Goal: Transaction & Acquisition: Purchase product/service

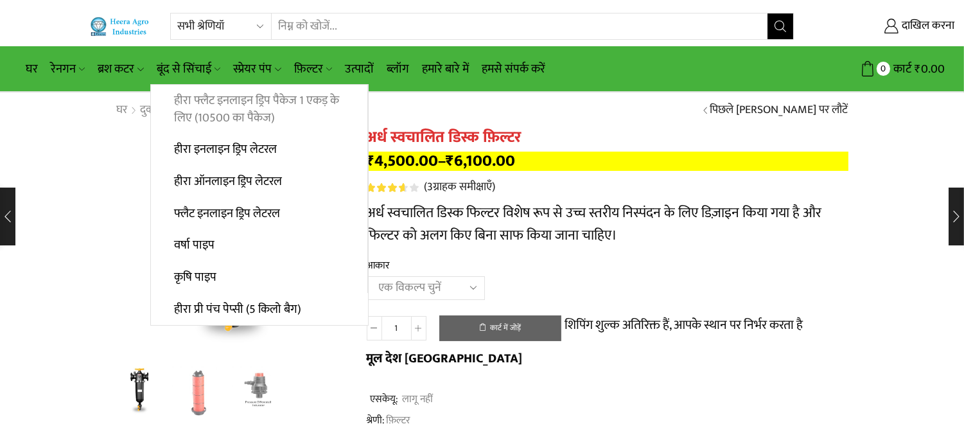
click at [219, 110] on font "हीरा फ्लैट इनलाइन ड्रिप पैकेज 1 एकड़ के लिए (10500 का पैकेज)" at bounding box center [256, 109] width 165 height 37
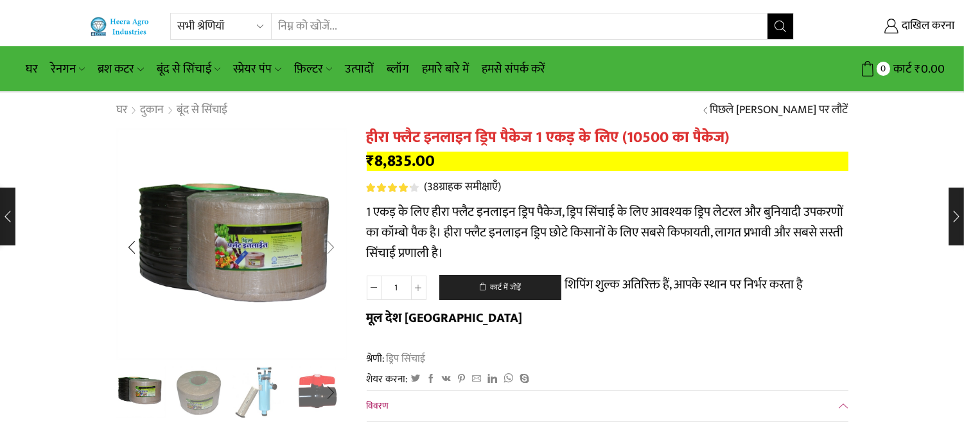
click at [335, 241] on div "अगली स्लाइड" at bounding box center [331, 247] width 32 height 32
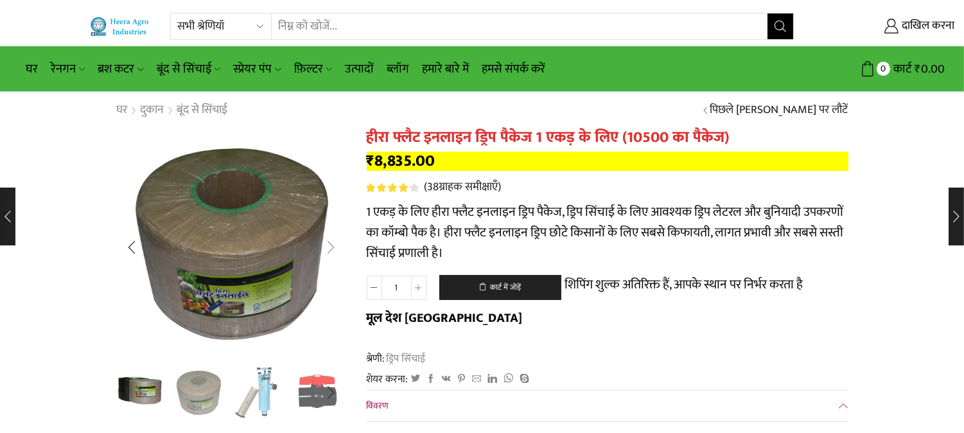
click at [331, 238] on div "अगली स्लाइड" at bounding box center [331, 247] width 32 height 32
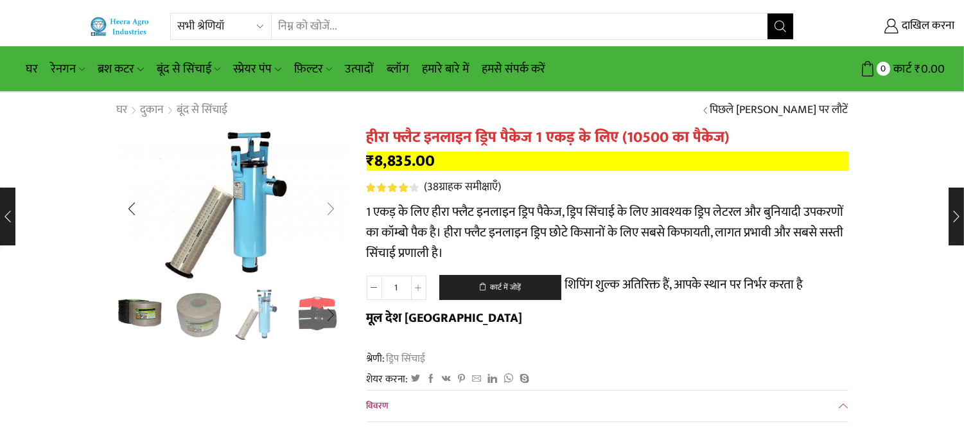
click at [338, 213] on div "अगली स्लाइड" at bounding box center [331, 209] width 32 height 32
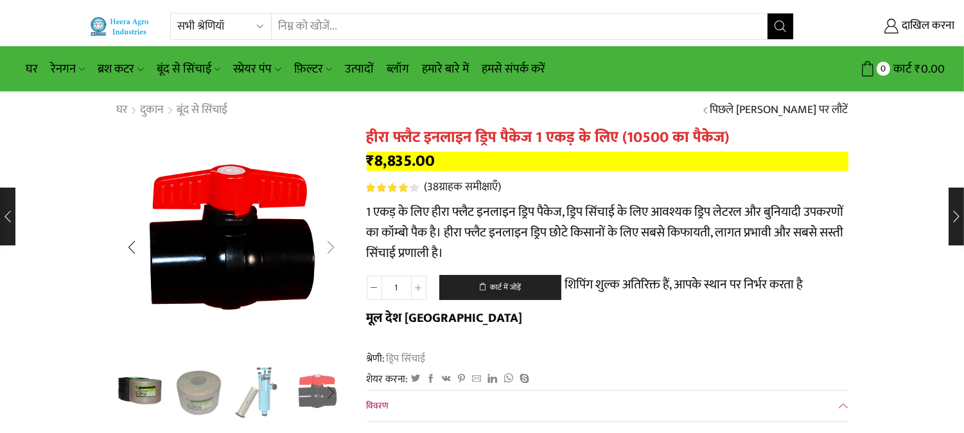
click at [327, 244] on div "अगली स्लाइड" at bounding box center [331, 247] width 32 height 32
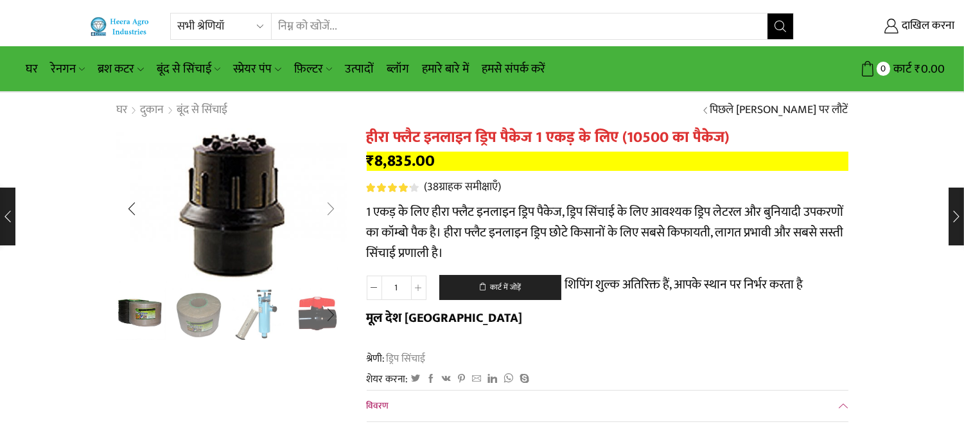
click at [335, 207] on div "अगली स्लाइड" at bounding box center [331, 209] width 32 height 32
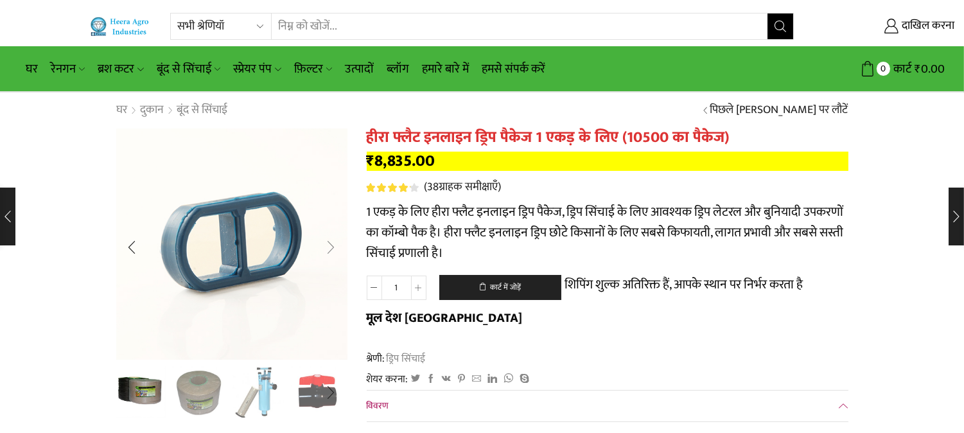
click at [329, 241] on div "अगली स्लाइड" at bounding box center [331, 247] width 32 height 32
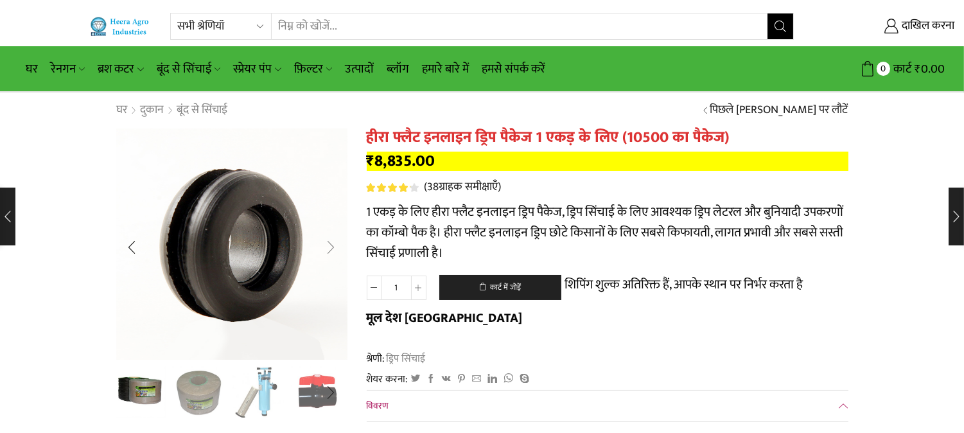
click at [327, 246] on div "अगली स्लाइड" at bounding box center [331, 247] width 32 height 32
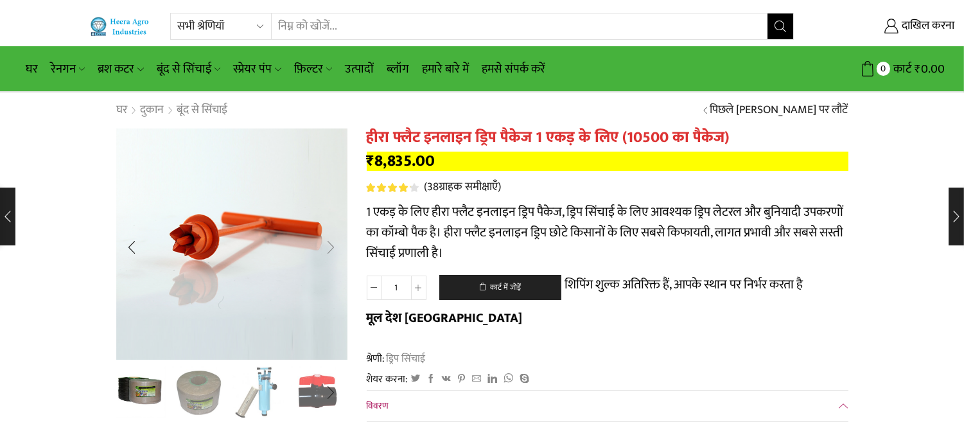
click at [326, 250] on div "अगली स्लाइड" at bounding box center [331, 247] width 32 height 32
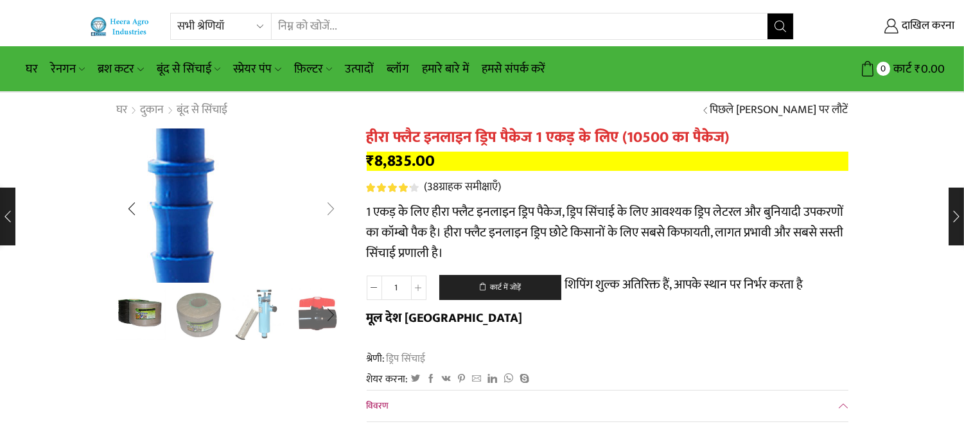
click at [333, 215] on div "अगली स्लाइड" at bounding box center [331, 209] width 32 height 32
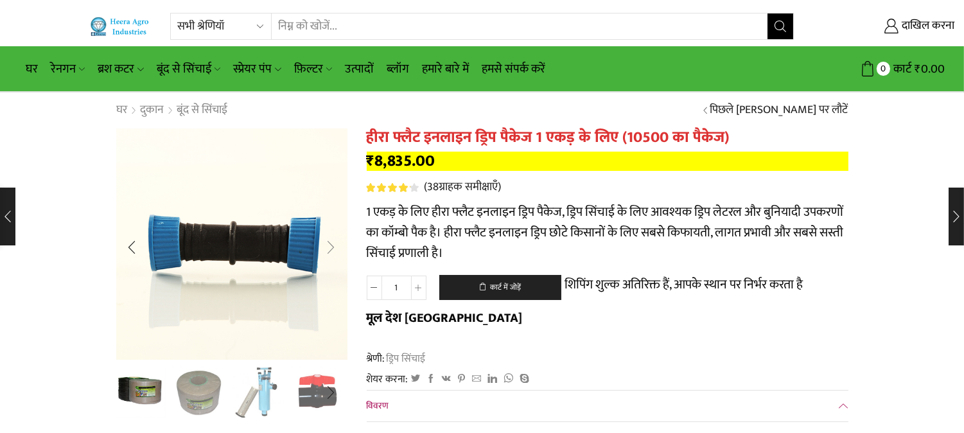
click at [330, 245] on div "अगली स्लाइड" at bounding box center [331, 247] width 32 height 32
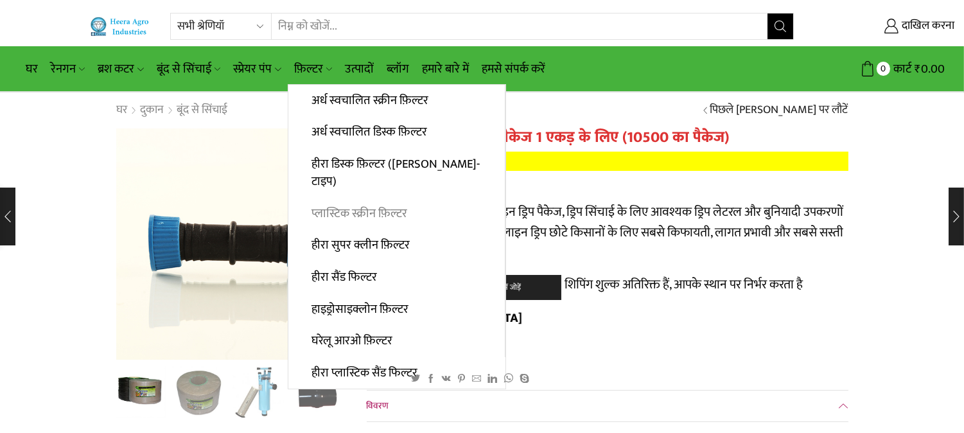
click at [358, 204] on font "प्लास्टिक स्क्रीन फ़िल्टर" at bounding box center [359, 214] width 96 height 20
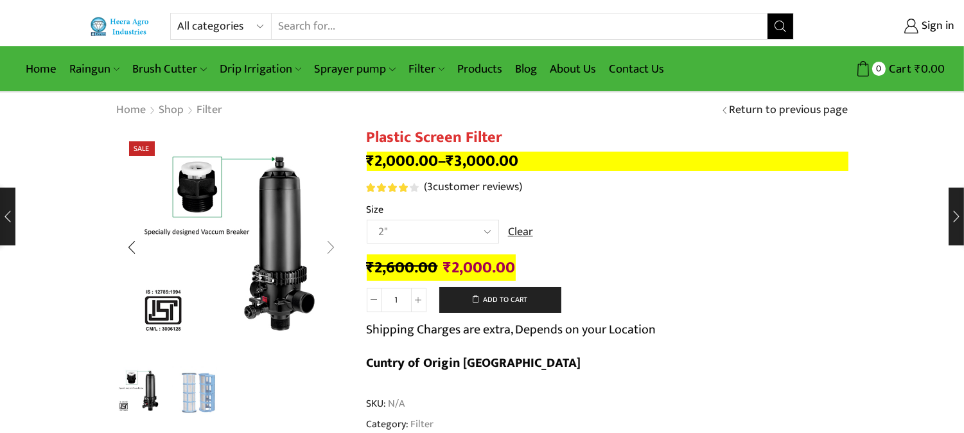
click at [338, 232] on div "Next slide" at bounding box center [331, 247] width 32 height 32
